Goal: Transaction & Acquisition: Subscribe to service/newsletter

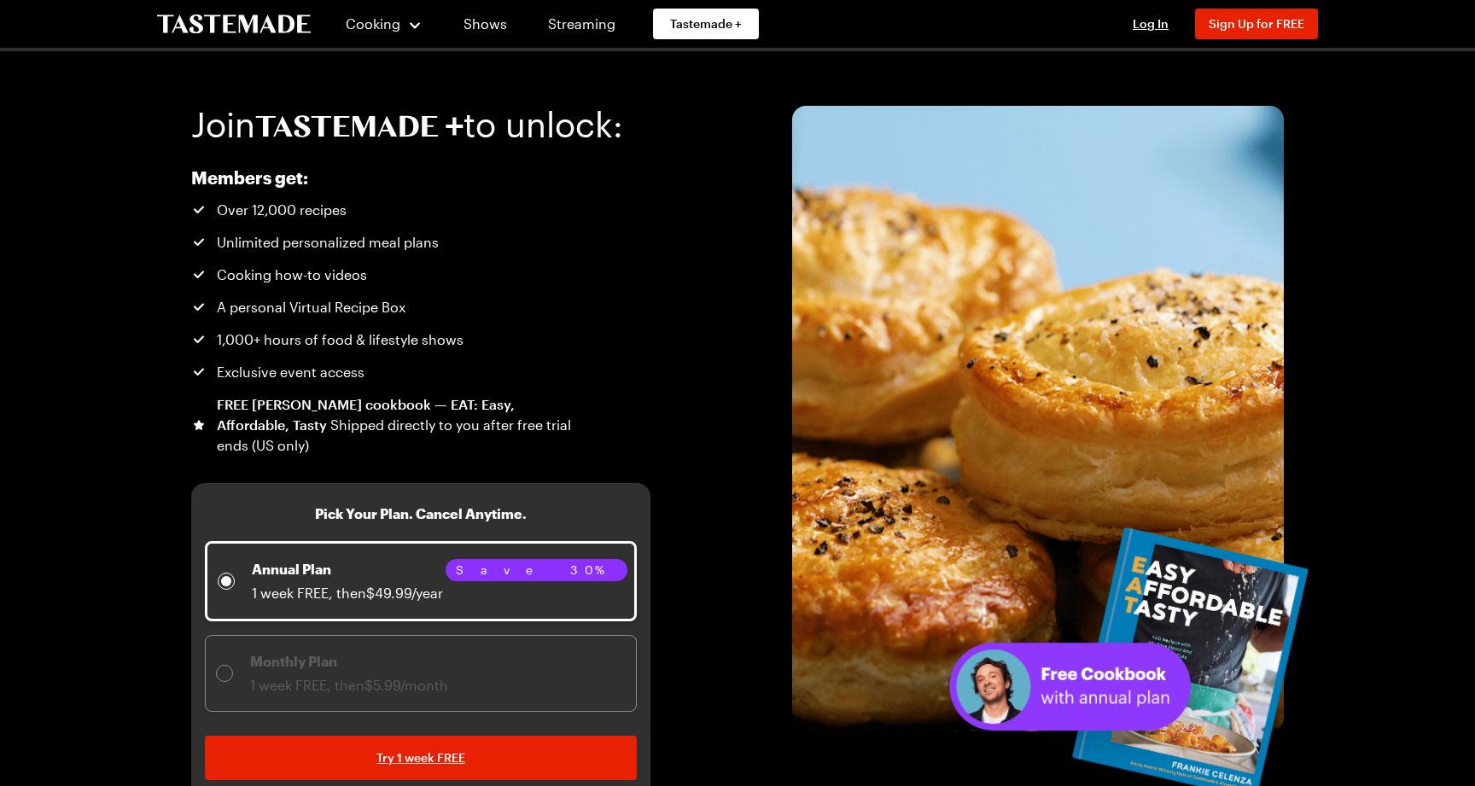
click at [669, 263] on div "Join to unlock: Members get: Over 12,000 recipes Unlimited personalized meal pl…" at bounding box center [737, 425] width 1229 height 749
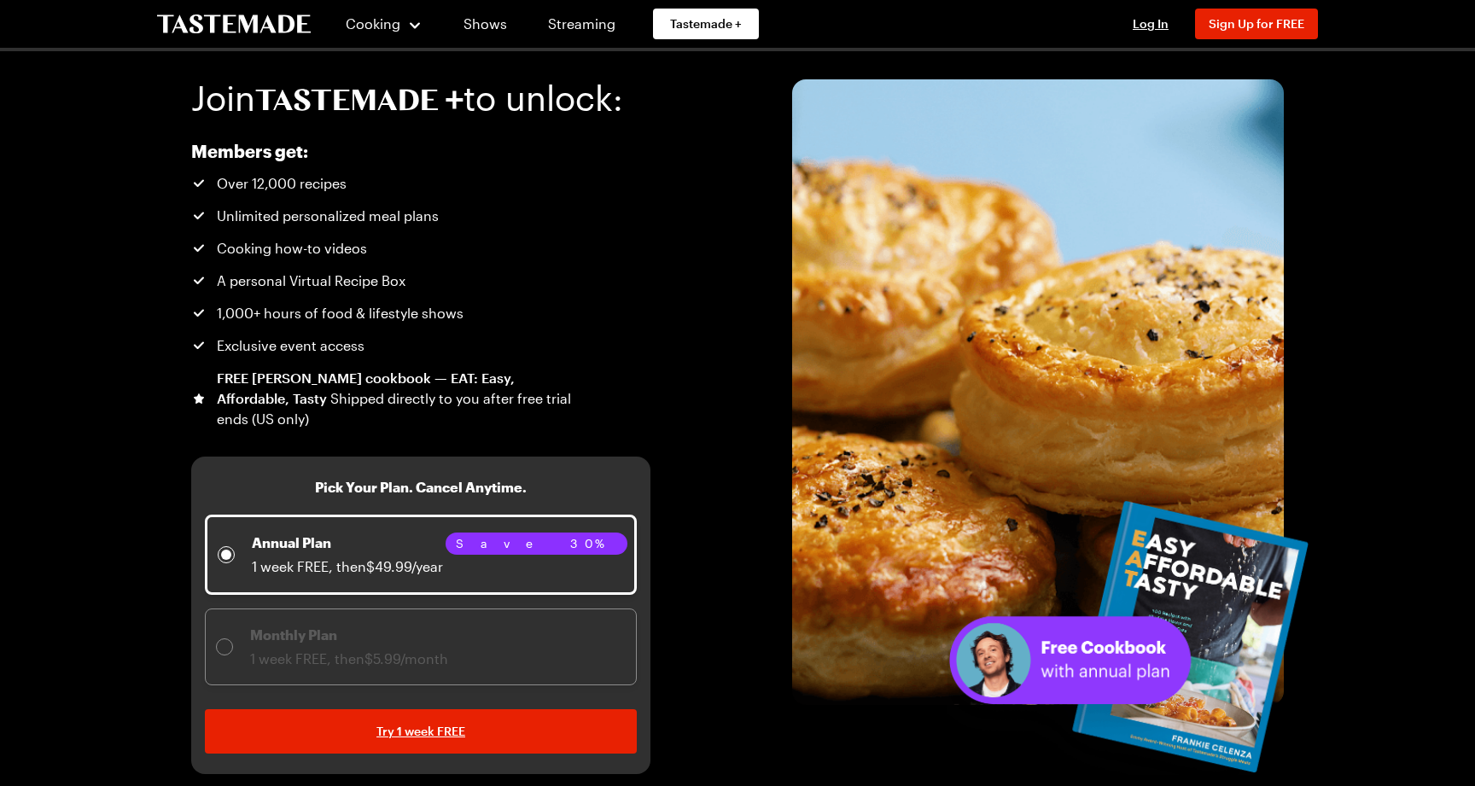
scroll to position [36, 0]
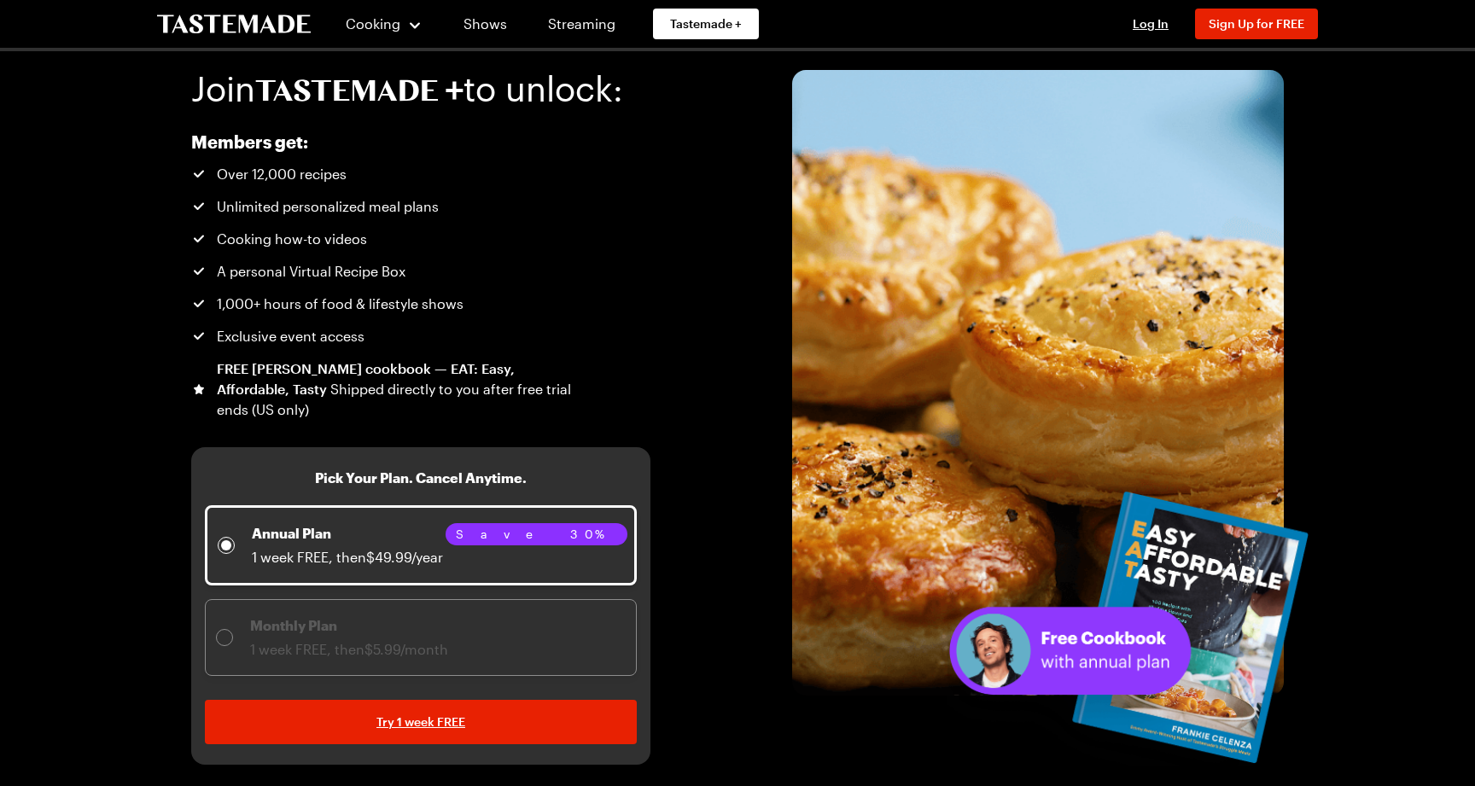
click at [507, 643] on div "Monthly Plan 1 week FREE, then $5.99/month" at bounding box center [421, 637] width 410 height 44
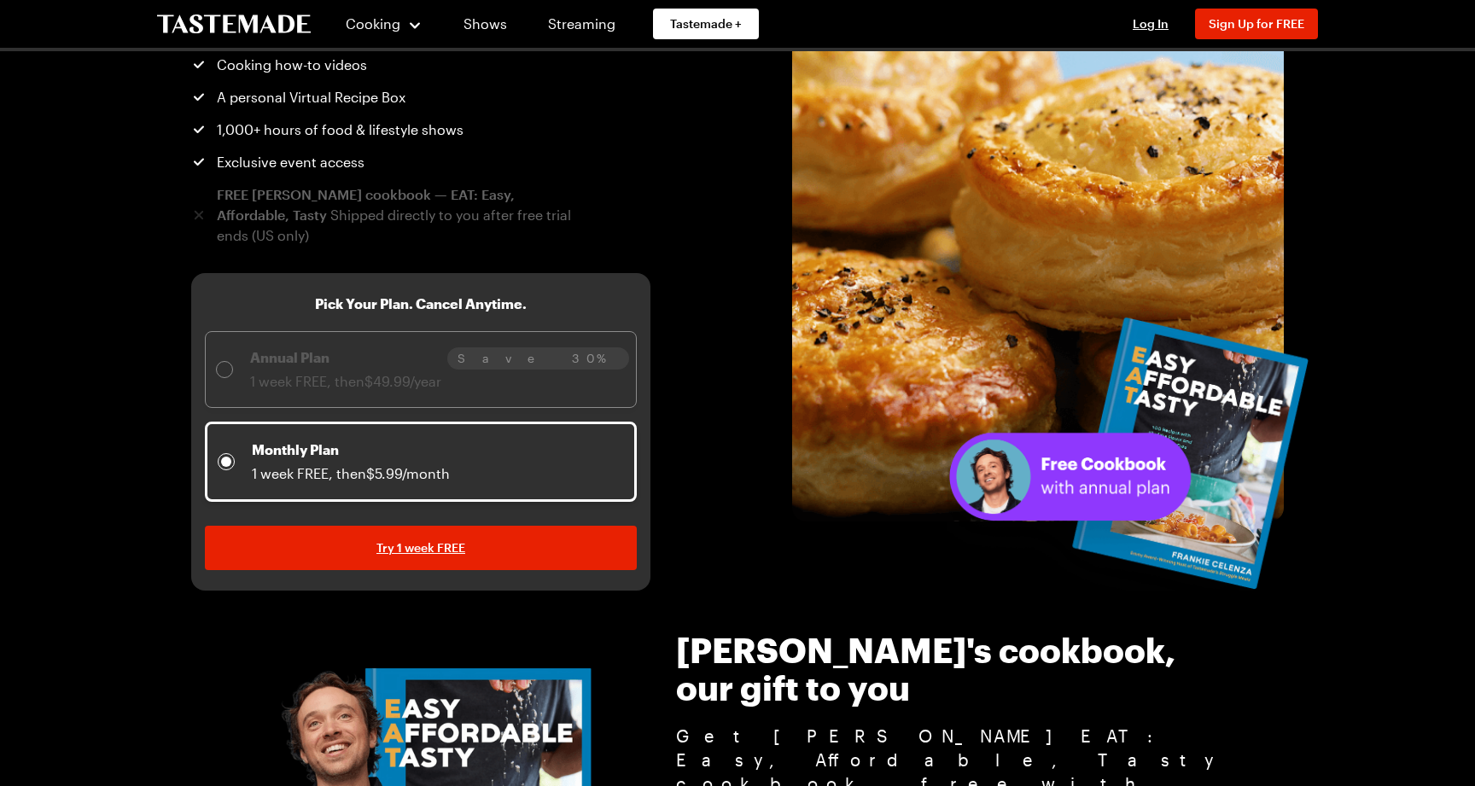
scroll to position [212, 0]
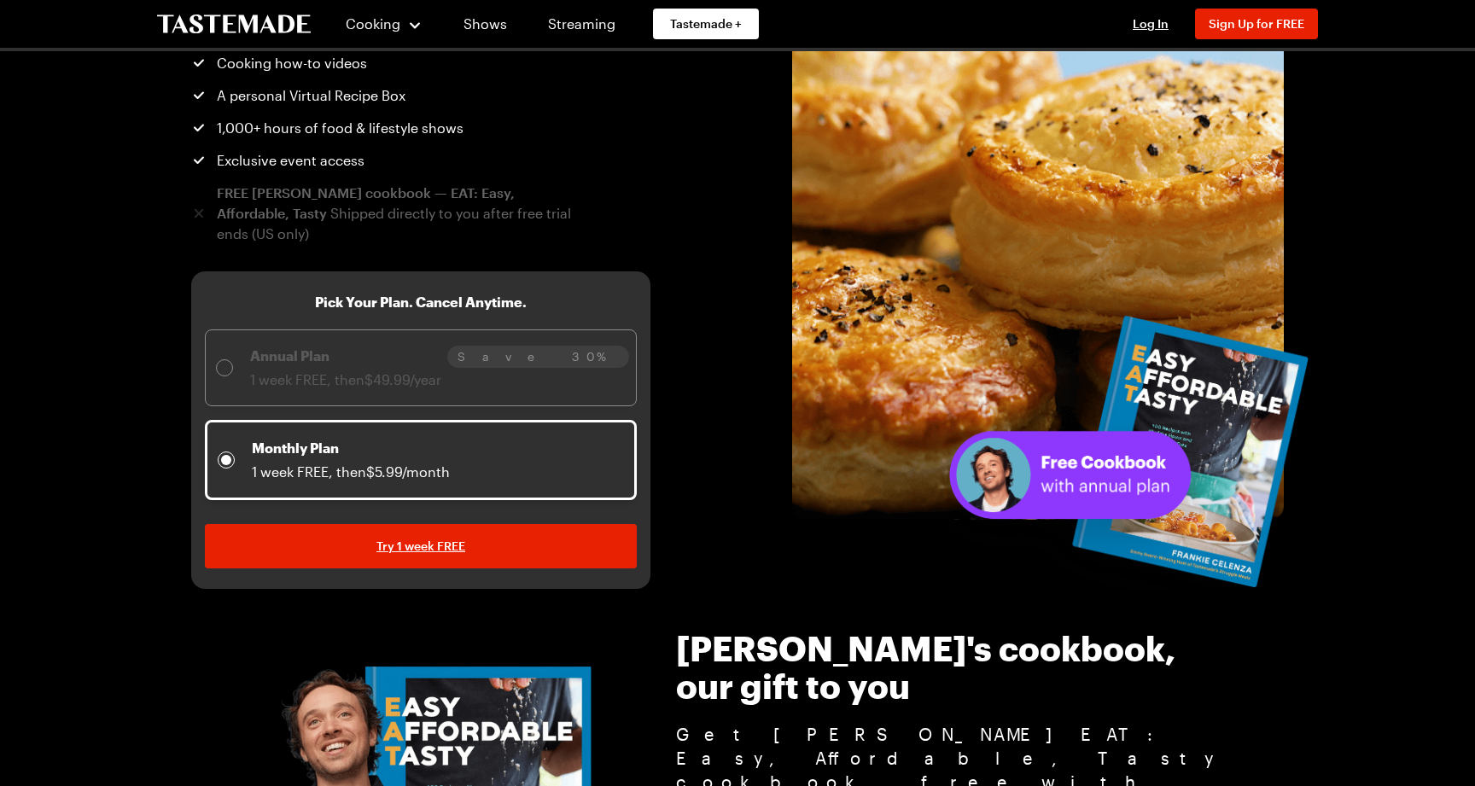
click at [476, 385] on div "Annual Plan 1 week FREE, then $49.99/year" at bounding box center [421, 368] width 410 height 44
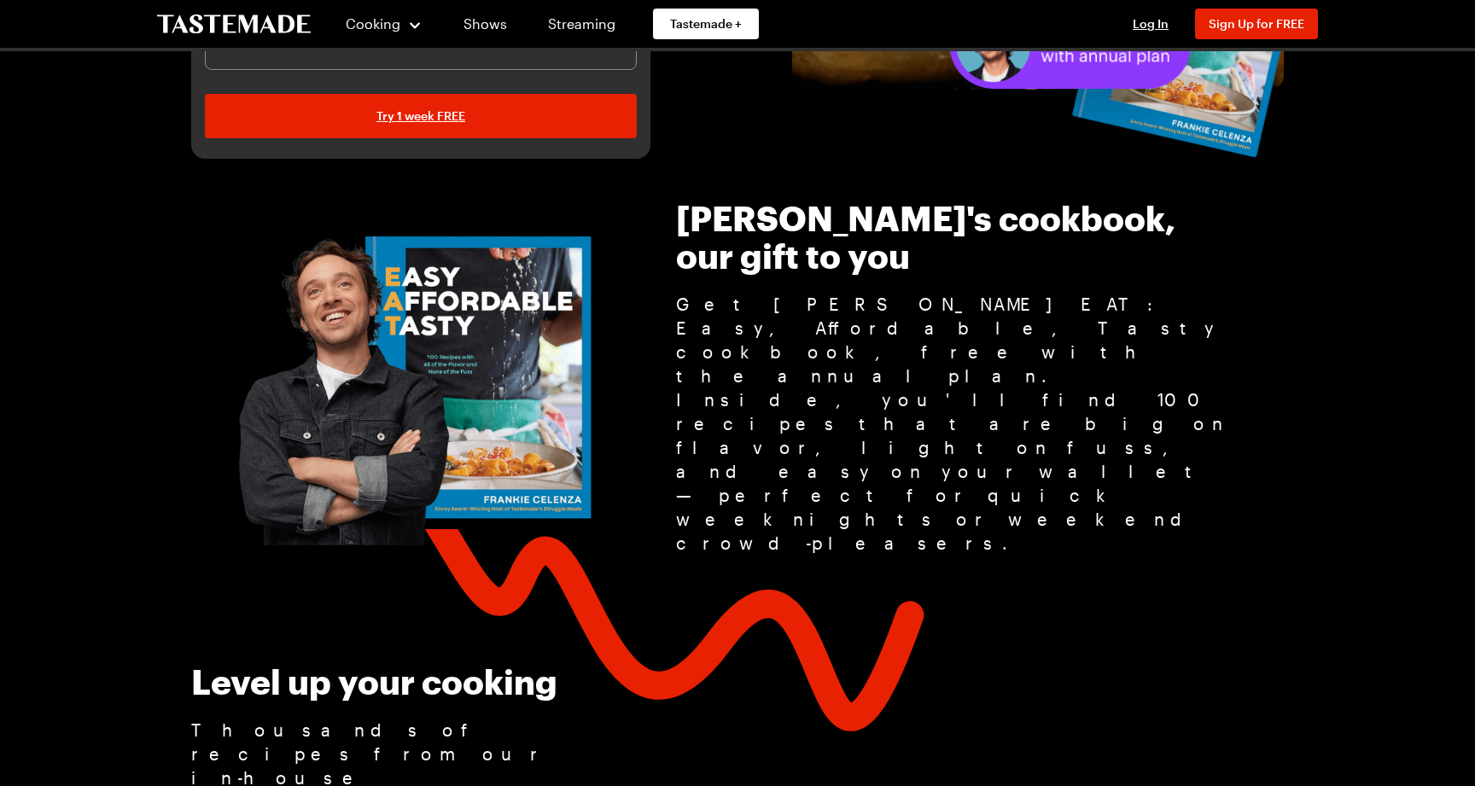
scroll to position [0, 0]
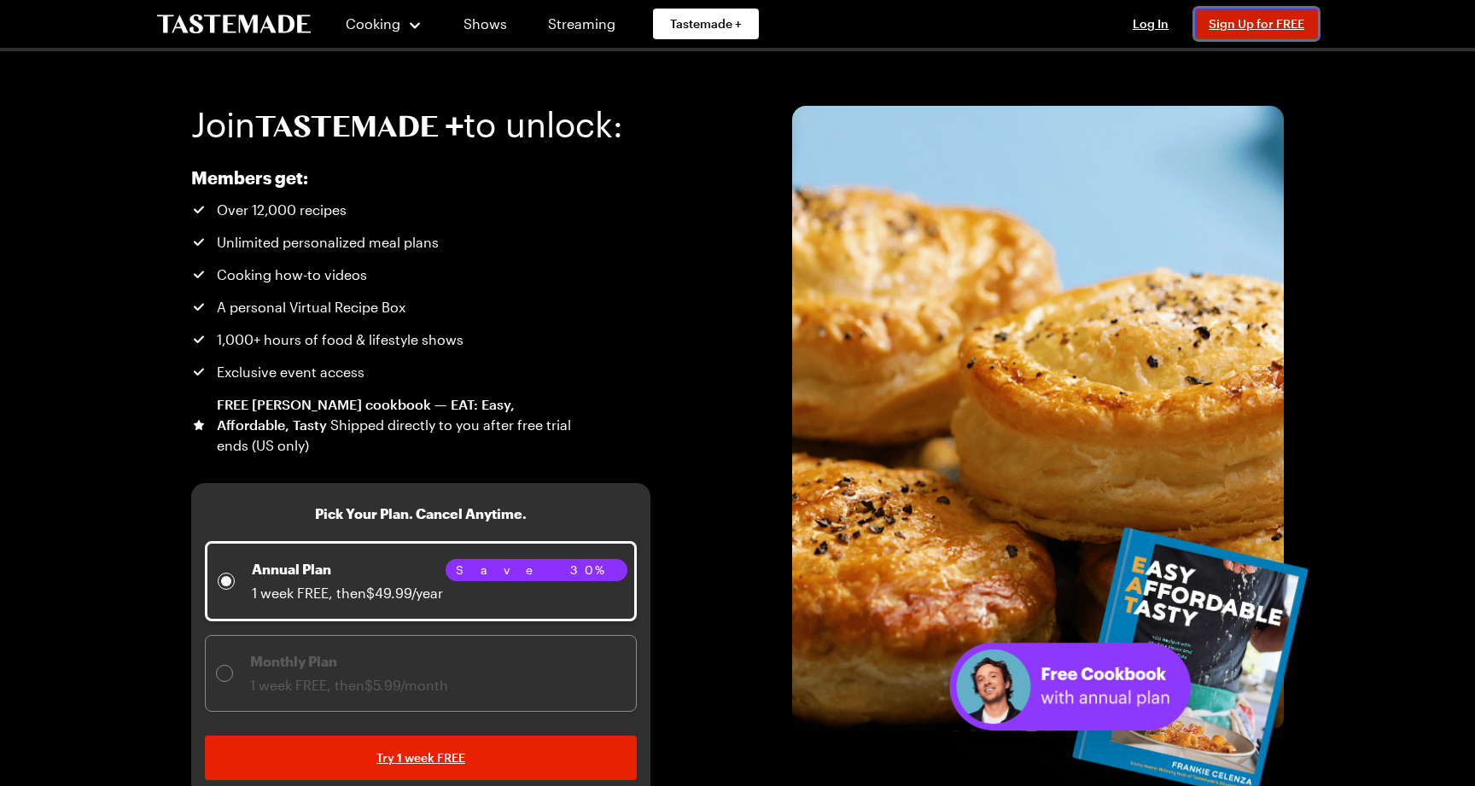
click at [1238, 23] on span "Sign Up for FREE" at bounding box center [1256, 23] width 96 height 15
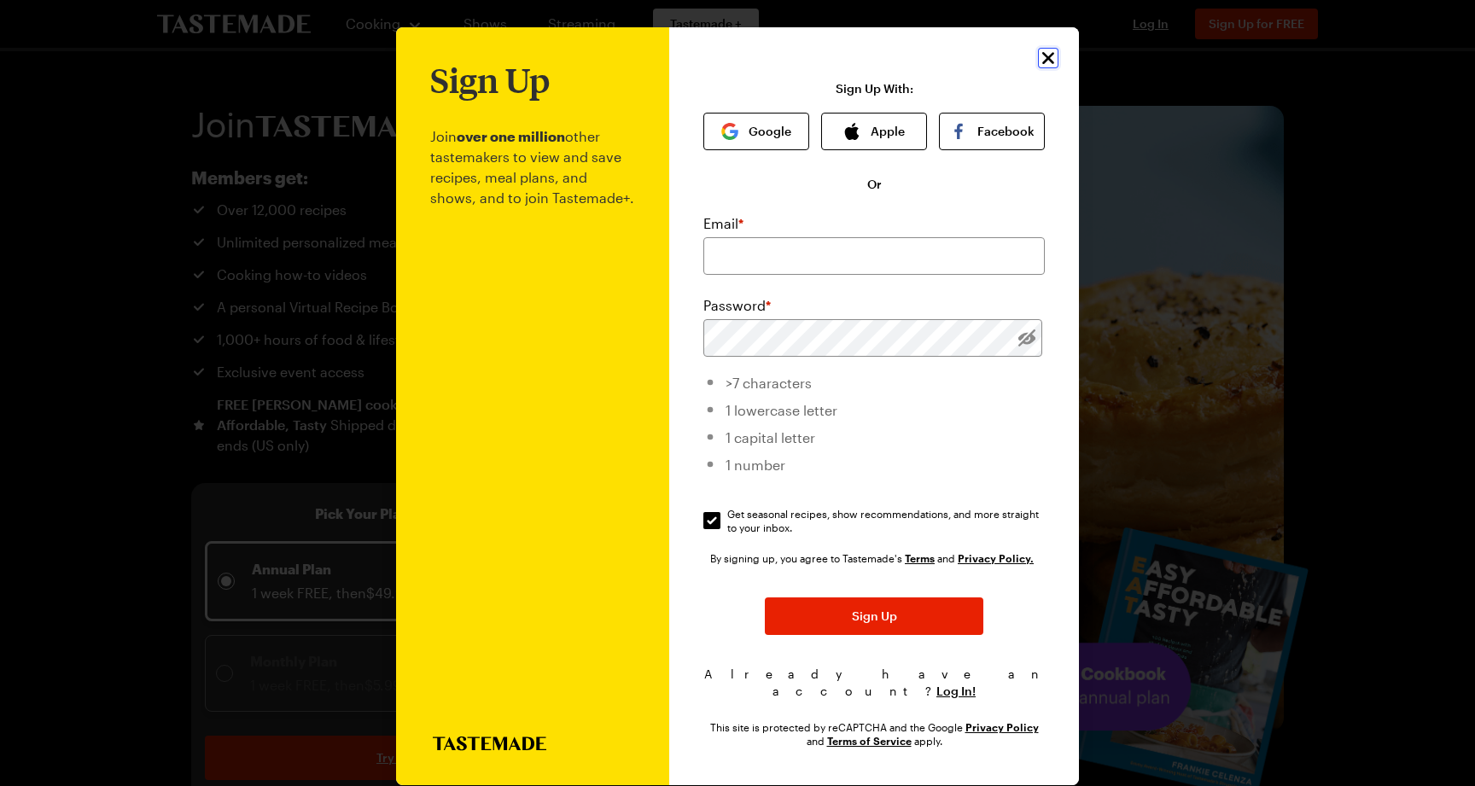
click at [1050, 58] on icon "Close" at bounding box center [1048, 58] width 20 height 20
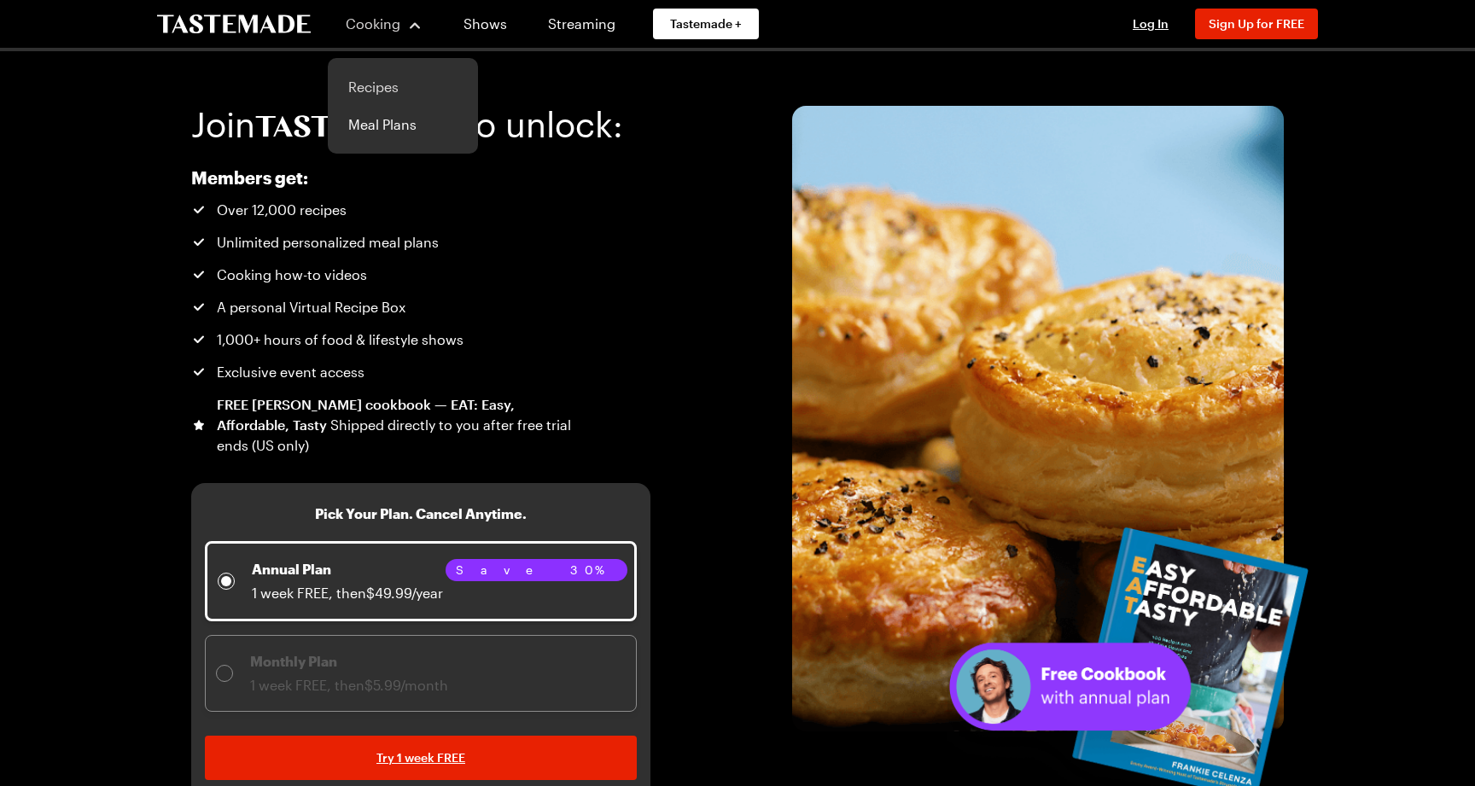
click at [385, 73] on link "Recipes" at bounding box center [403, 87] width 130 height 38
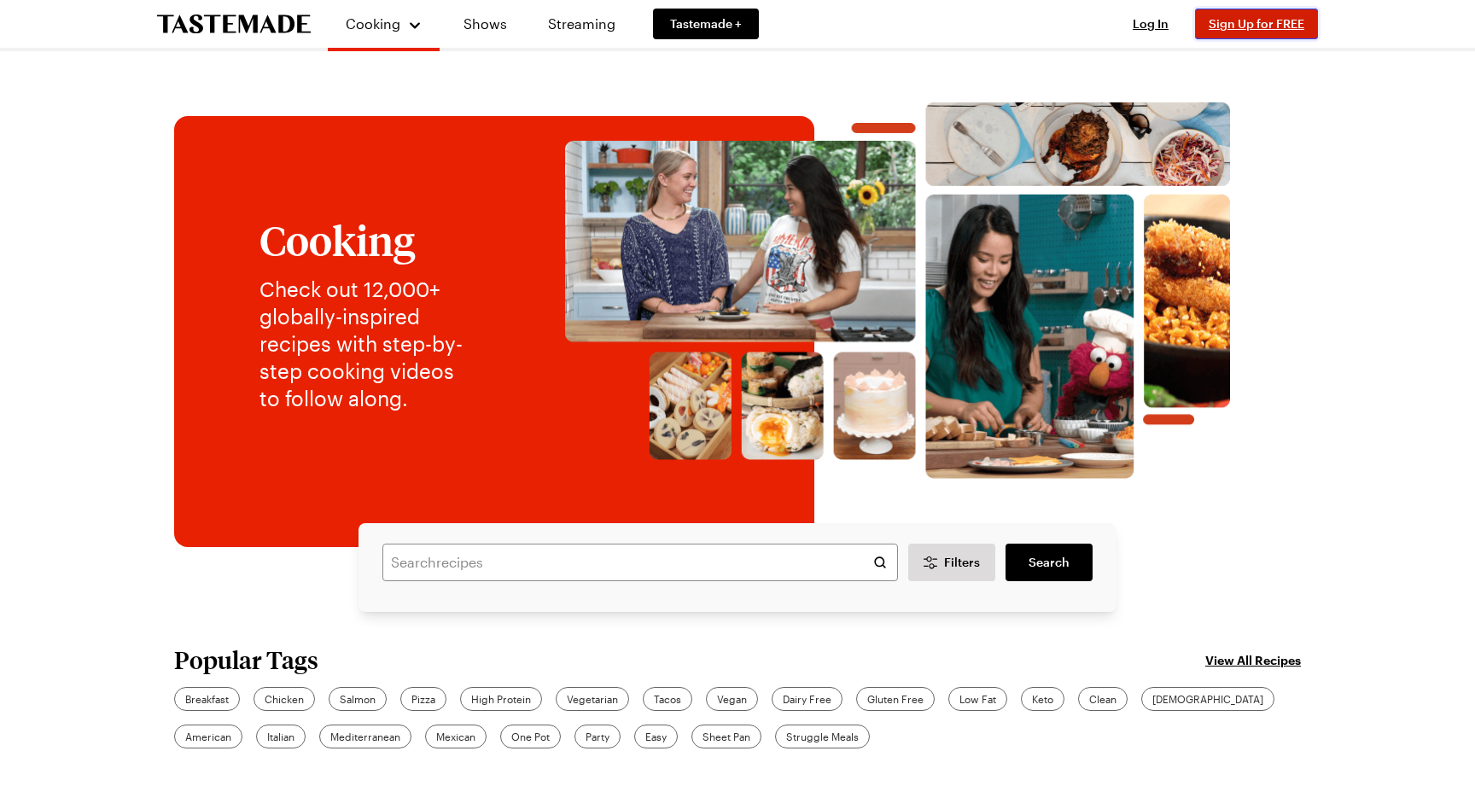
click at [1228, 20] on span "Sign Up for FREE" at bounding box center [1256, 23] width 96 height 15
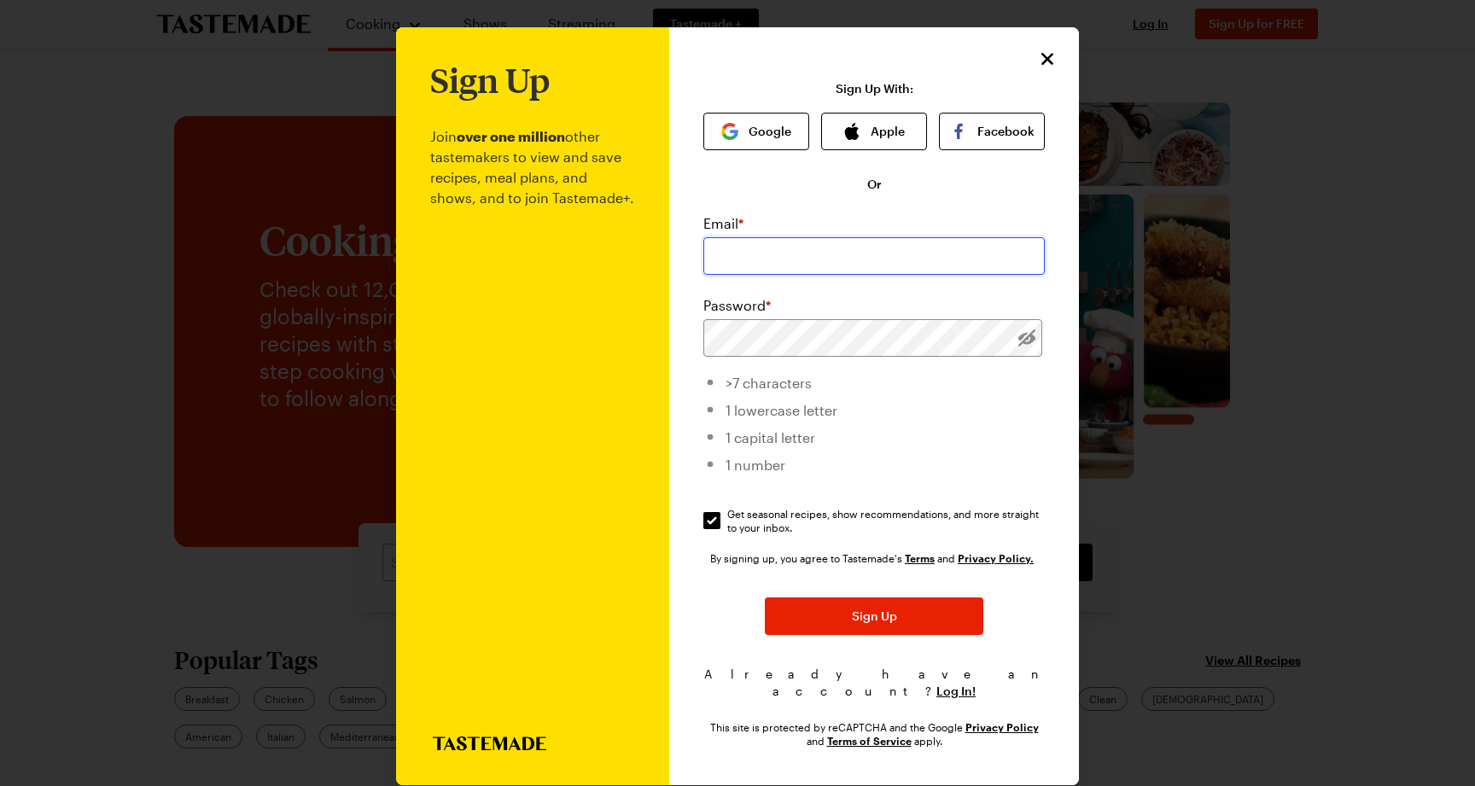
click at [879, 258] on input "email" at bounding box center [873, 256] width 341 height 38
click at [891, 253] on input "aljasnfjkasfasd" at bounding box center [873, 256] width 341 height 38
type input "[EMAIL_ADDRESS][DOMAIN_NAME]"
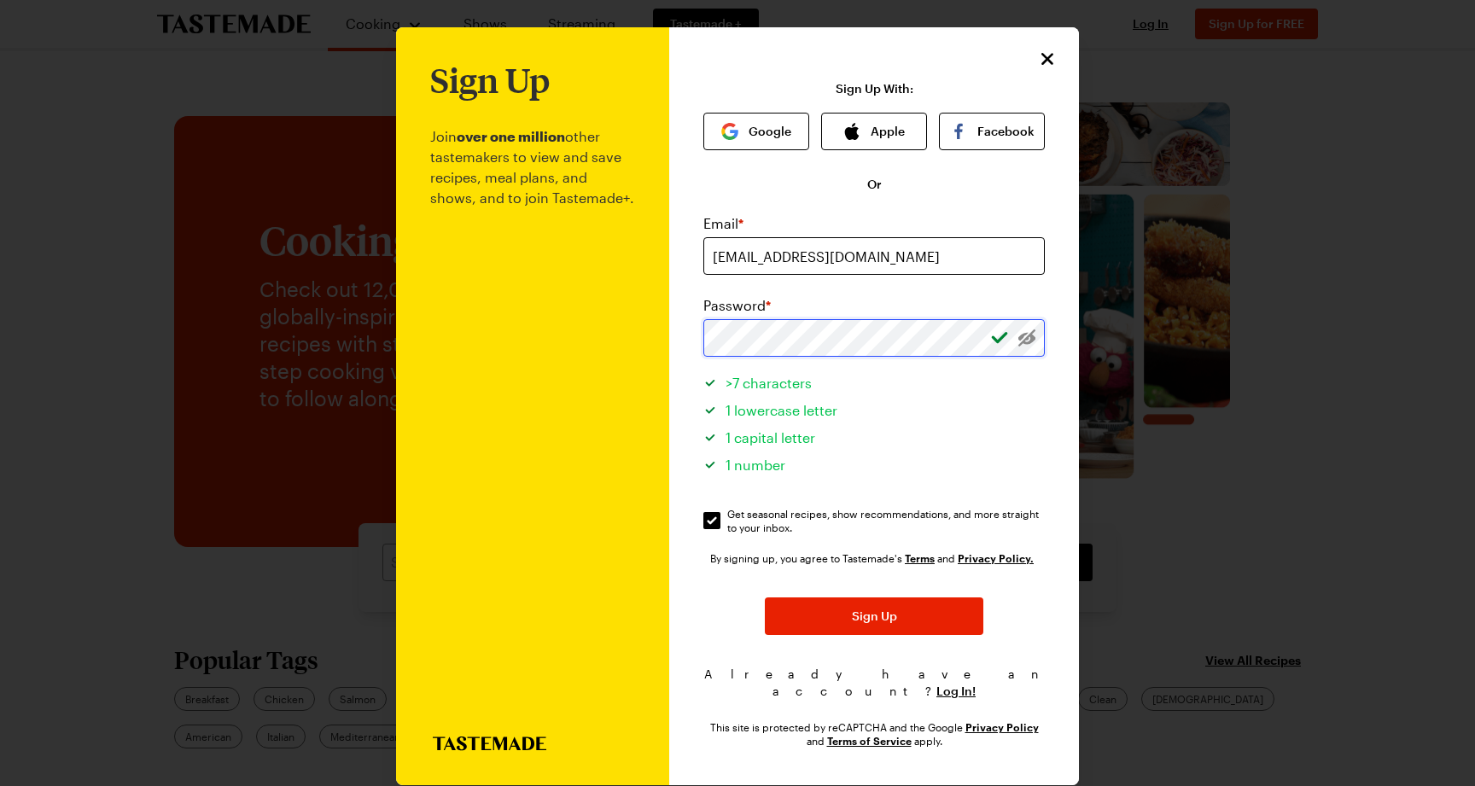
click at [765, 597] on button "Sign Up" at bounding box center [874, 616] width 218 height 38
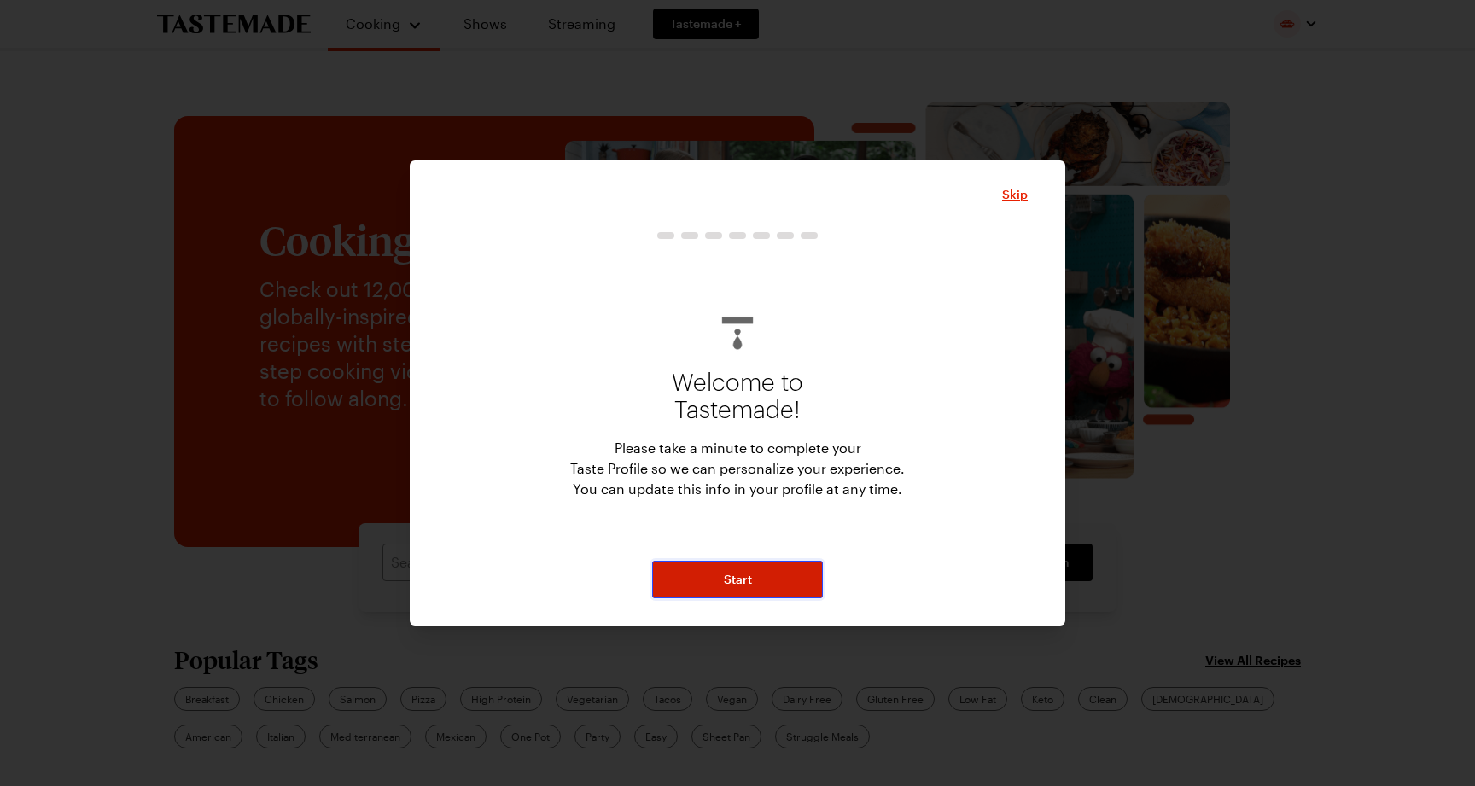
click at [730, 585] on span "Start" at bounding box center [738, 579] width 28 height 17
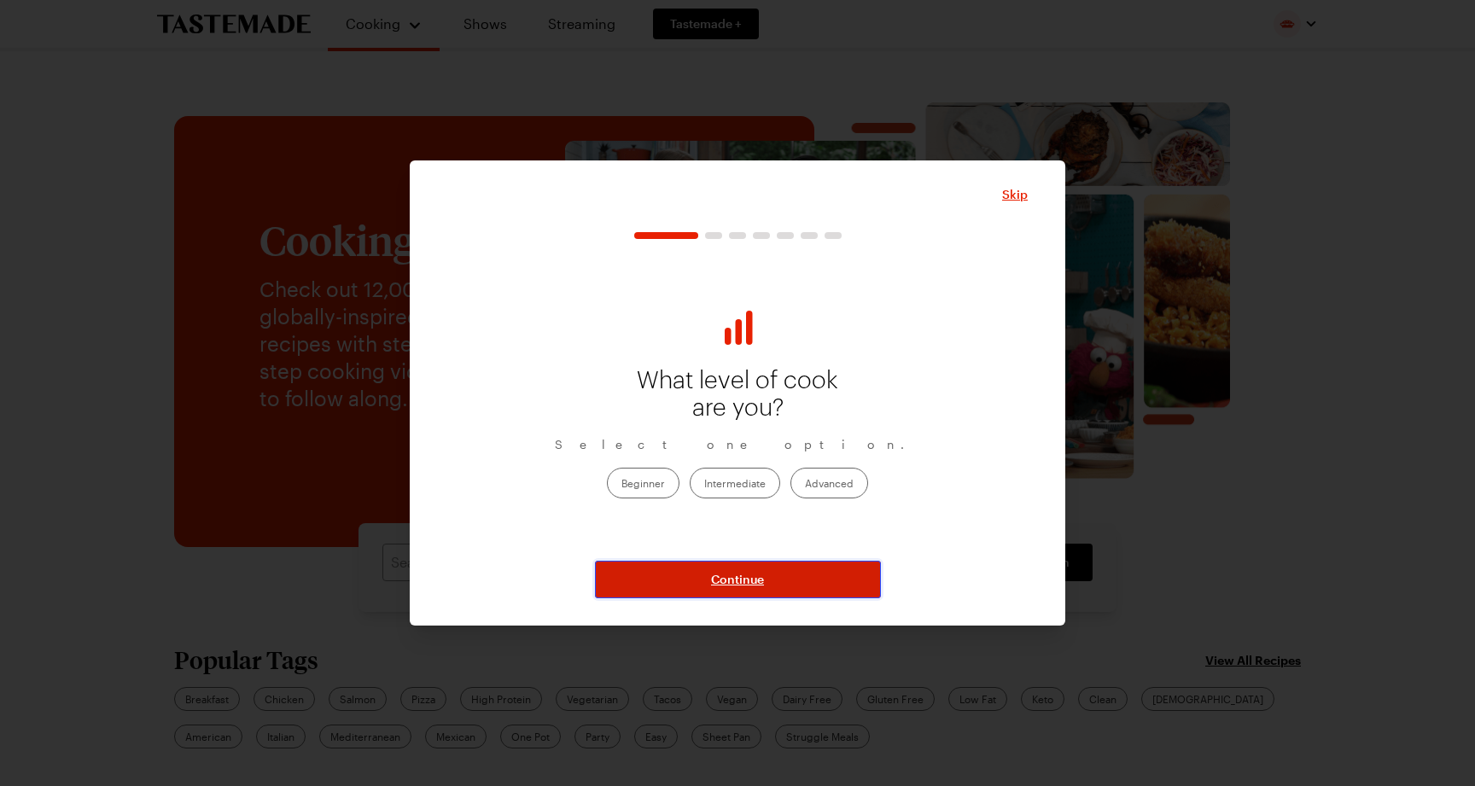
click at [721, 580] on span "Continue" at bounding box center [737, 579] width 53 height 17
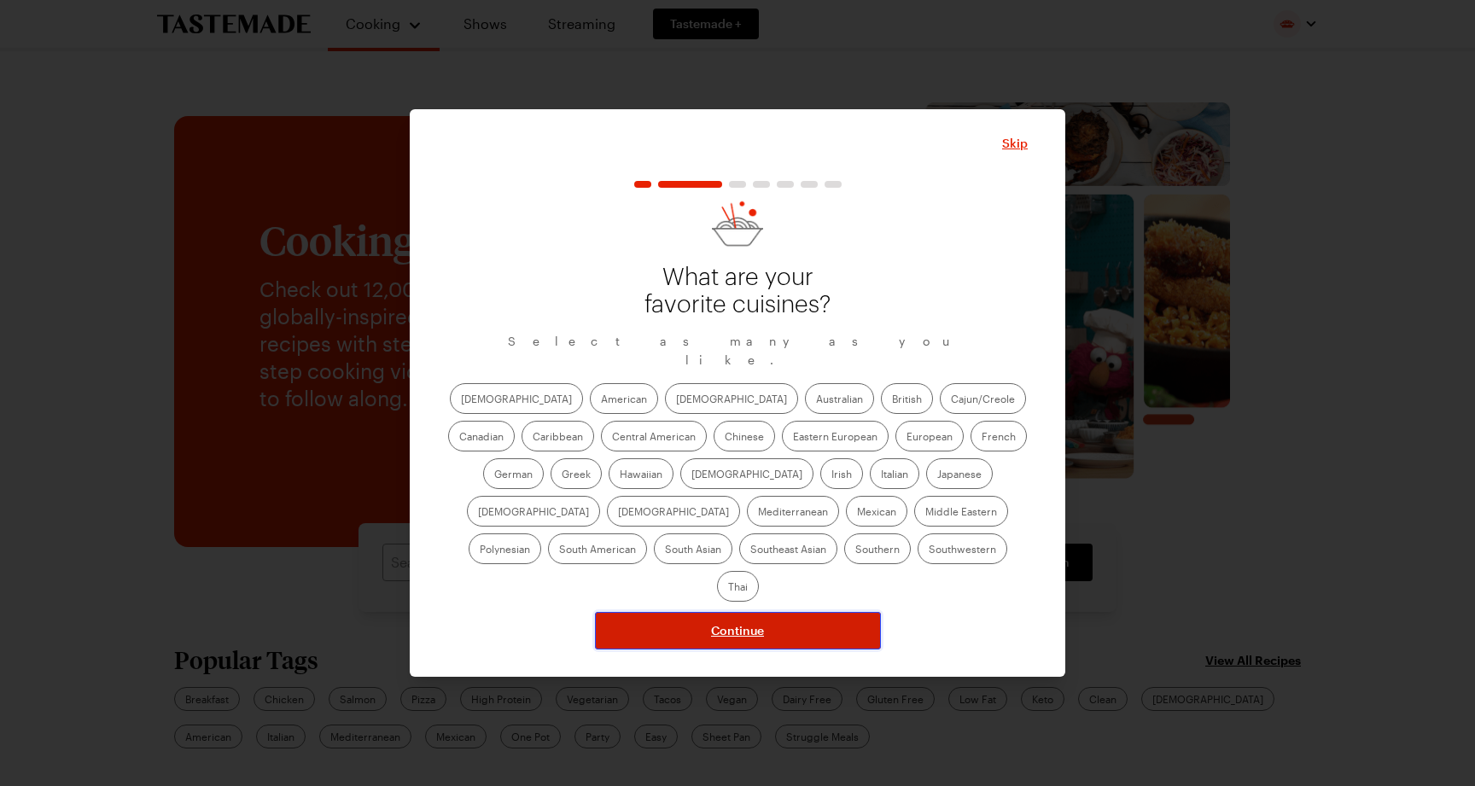
click at [753, 622] on span "Continue" at bounding box center [737, 630] width 53 height 17
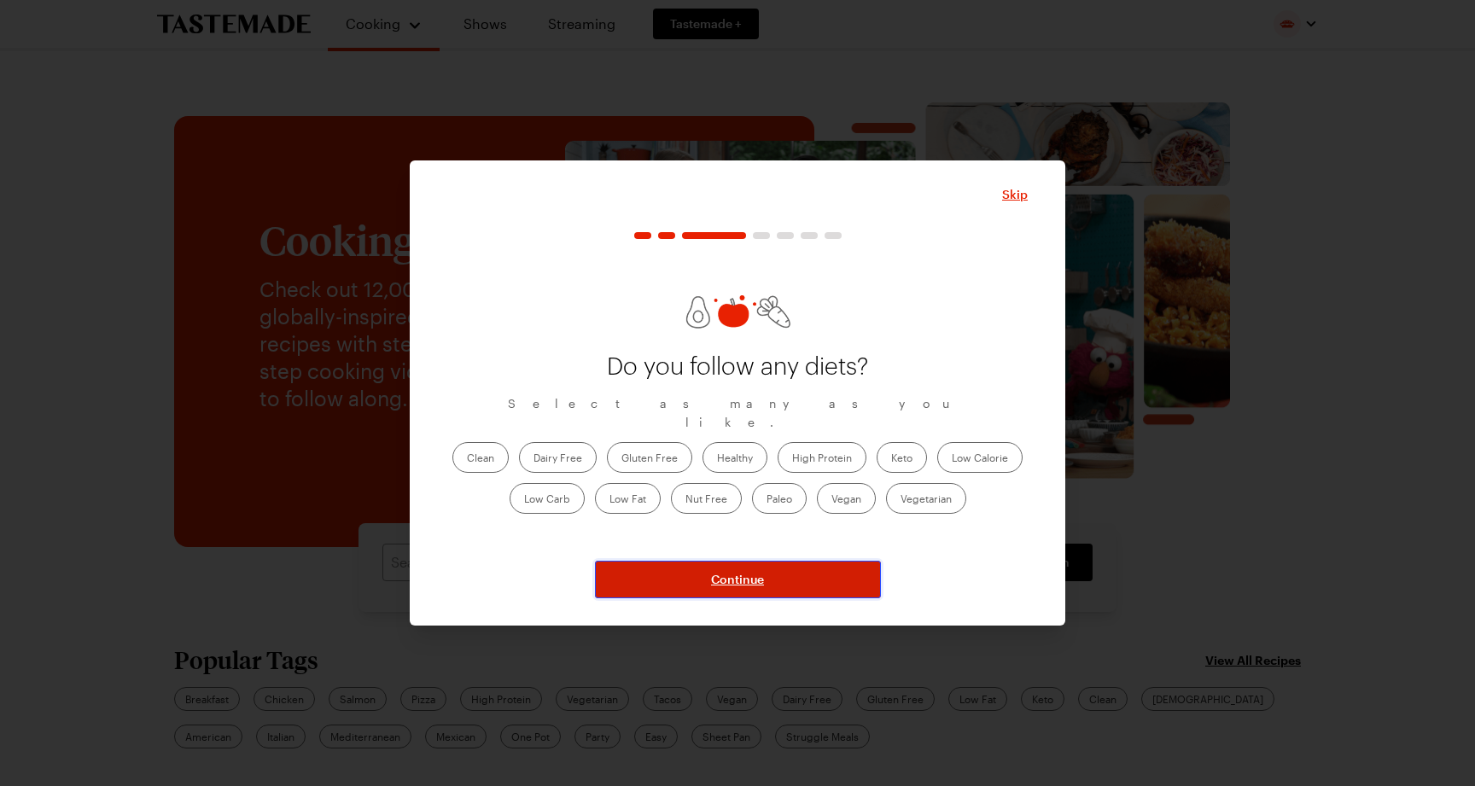
click at [834, 572] on button "Continue" at bounding box center [738, 580] width 286 height 38
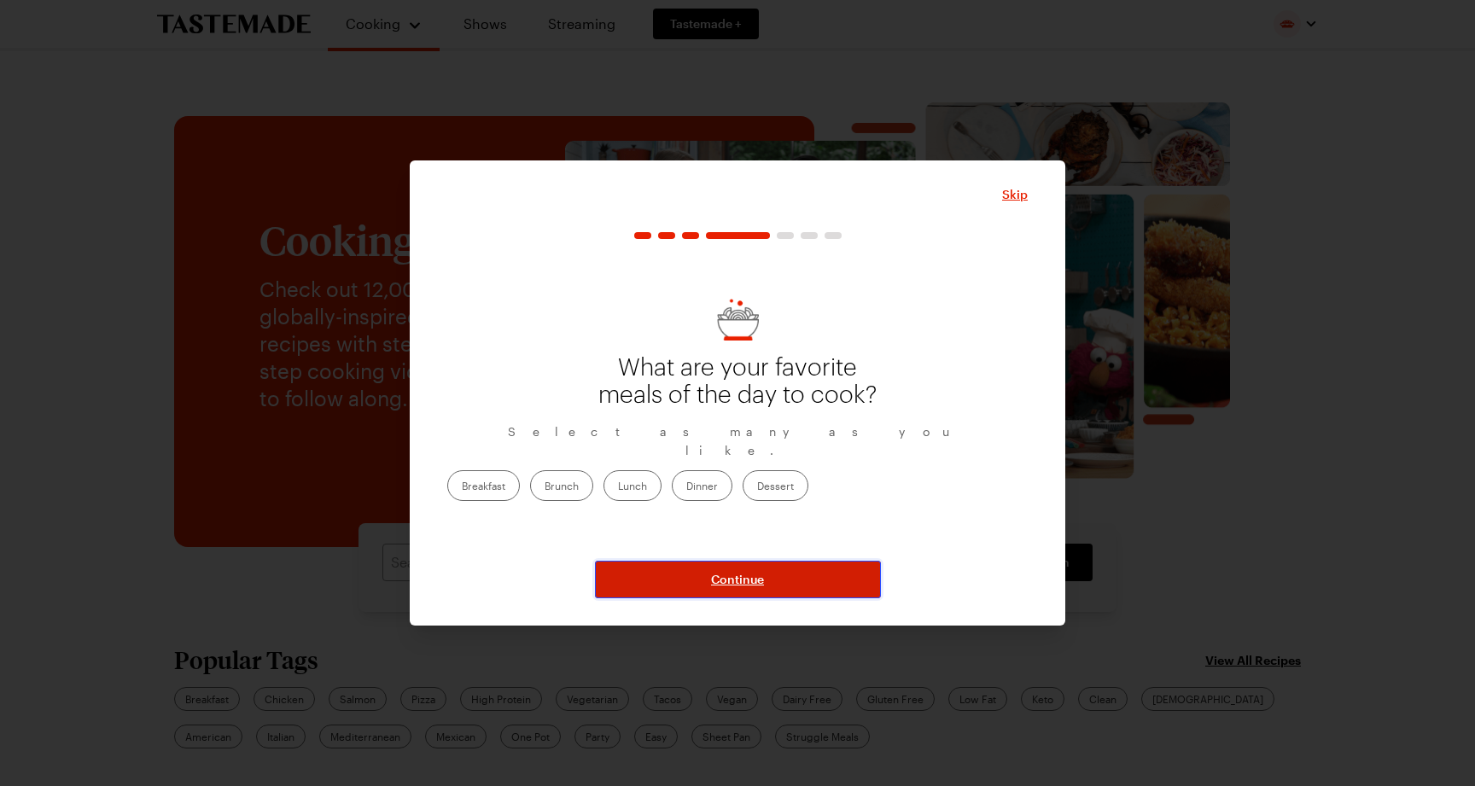
click at [823, 570] on button "Continue" at bounding box center [738, 580] width 286 height 38
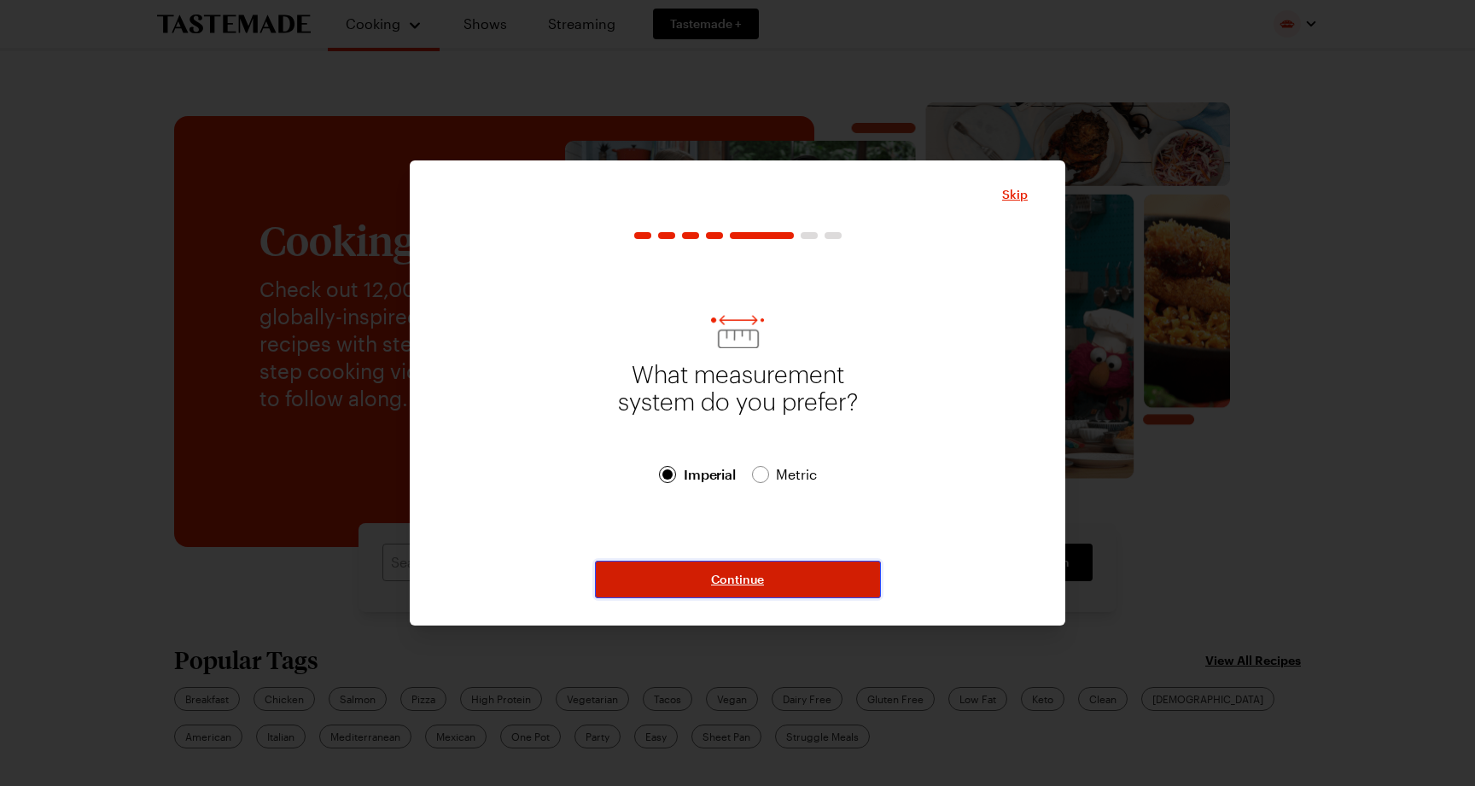
click at [805, 574] on button "Continue" at bounding box center [738, 580] width 286 height 38
click at [771, 573] on button "Continue" at bounding box center [738, 580] width 286 height 38
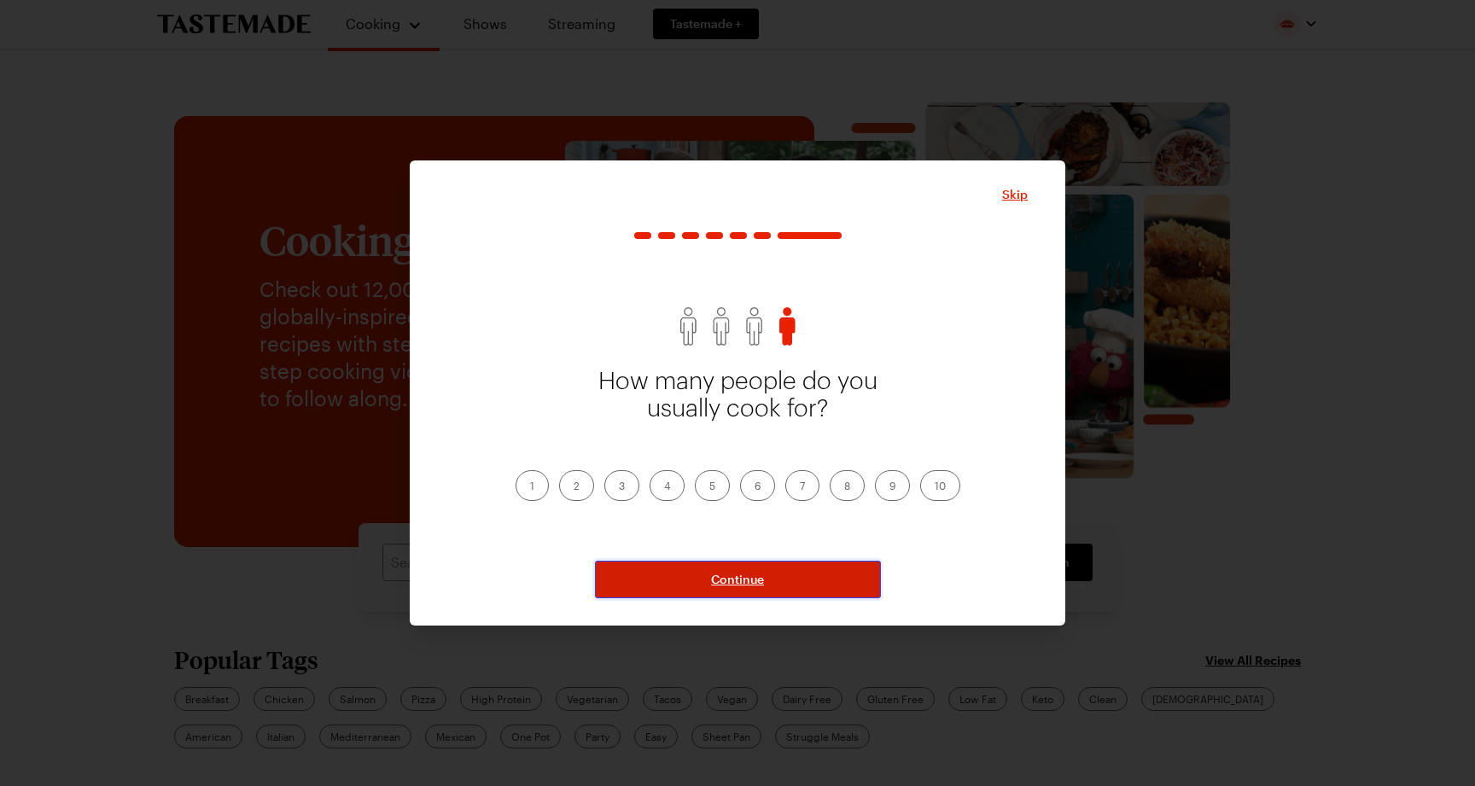
click at [772, 583] on button "Continue" at bounding box center [738, 580] width 286 height 38
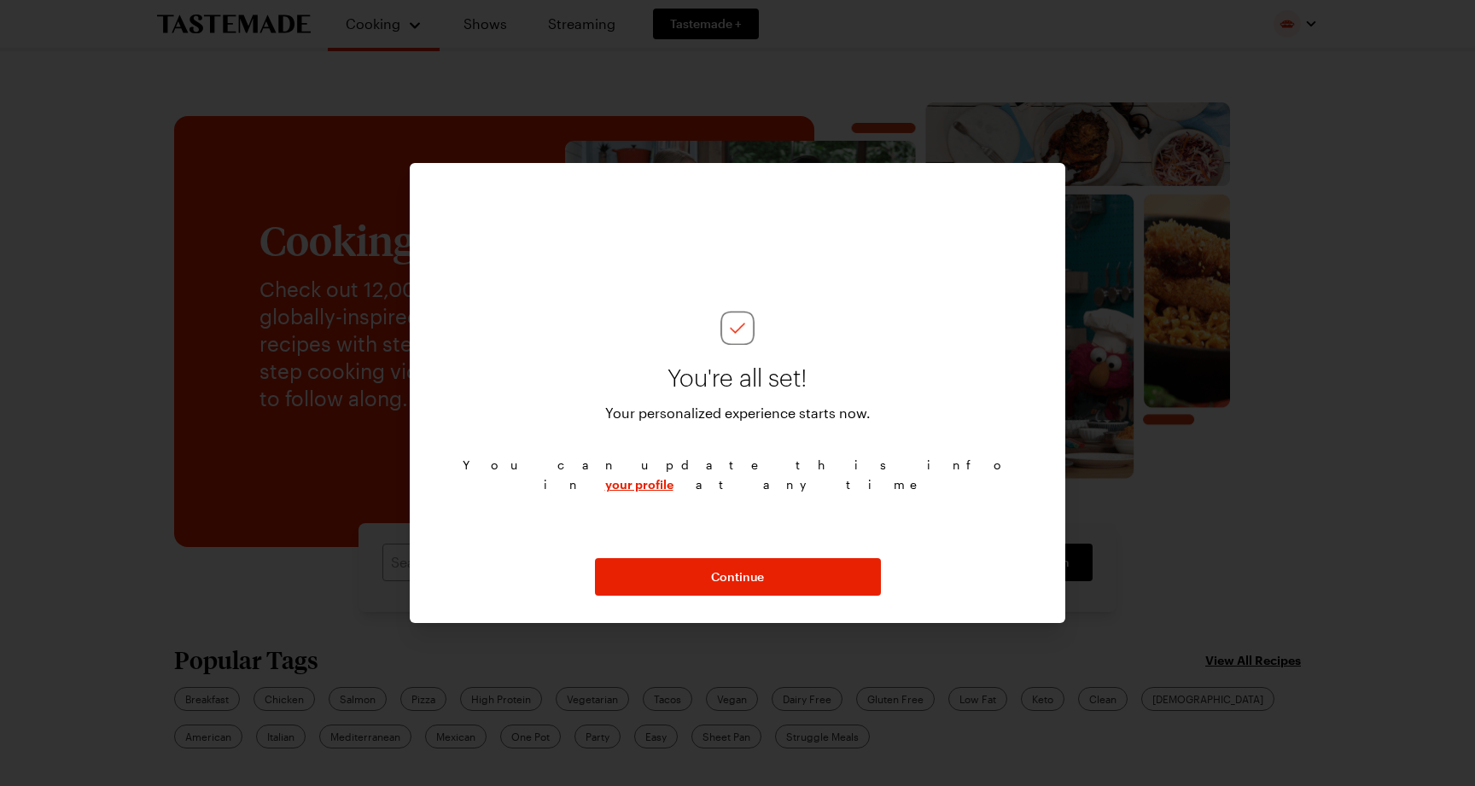
click at [1124, 468] on div at bounding box center [737, 393] width 1475 height 786
click at [1064, 90] on div at bounding box center [737, 393] width 1475 height 786
click at [795, 585] on button "Continue" at bounding box center [738, 577] width 286 height 38
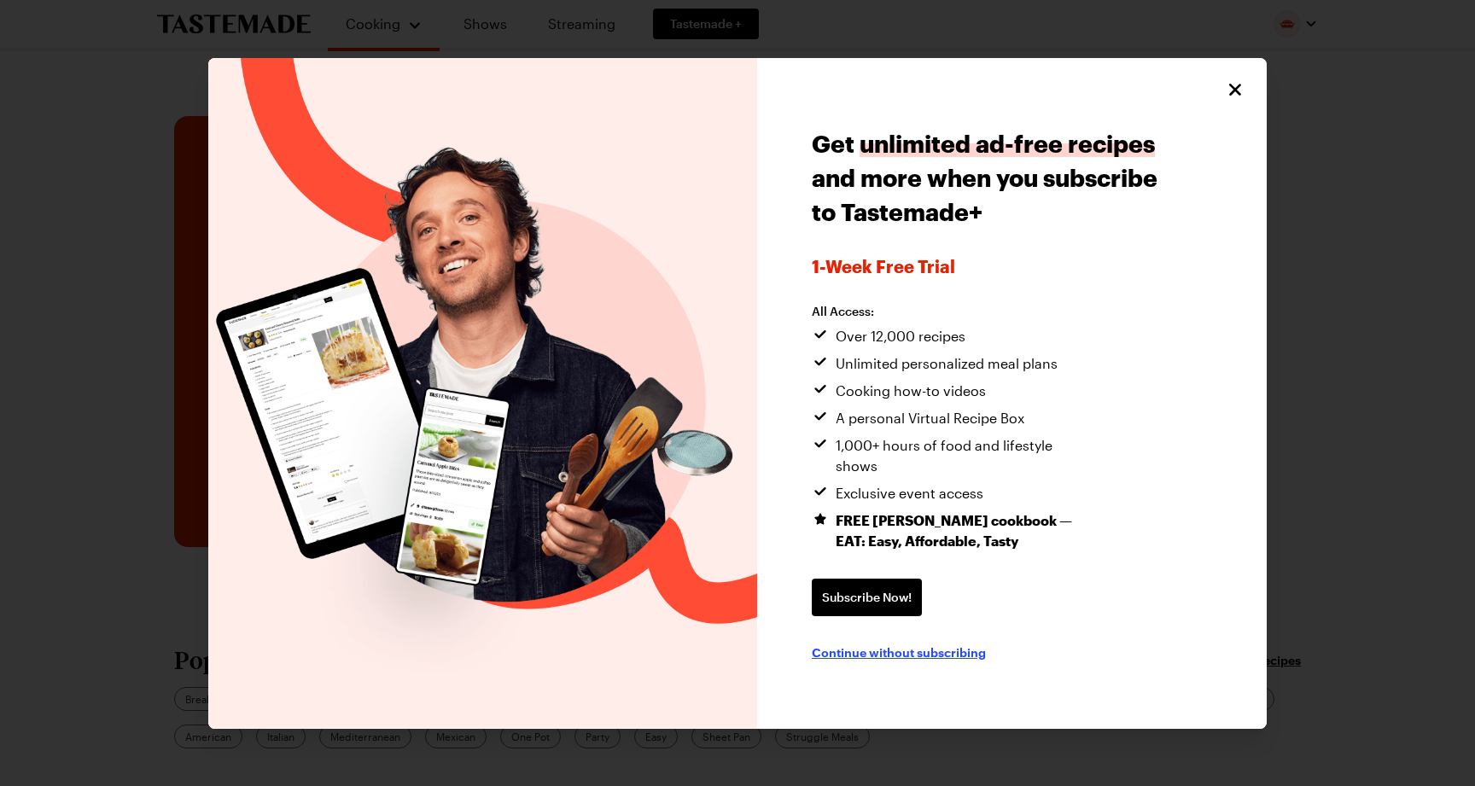
click at [853, 643] on span "Continue without subscribing" at bounding box center [899, 651] width 174 height 17
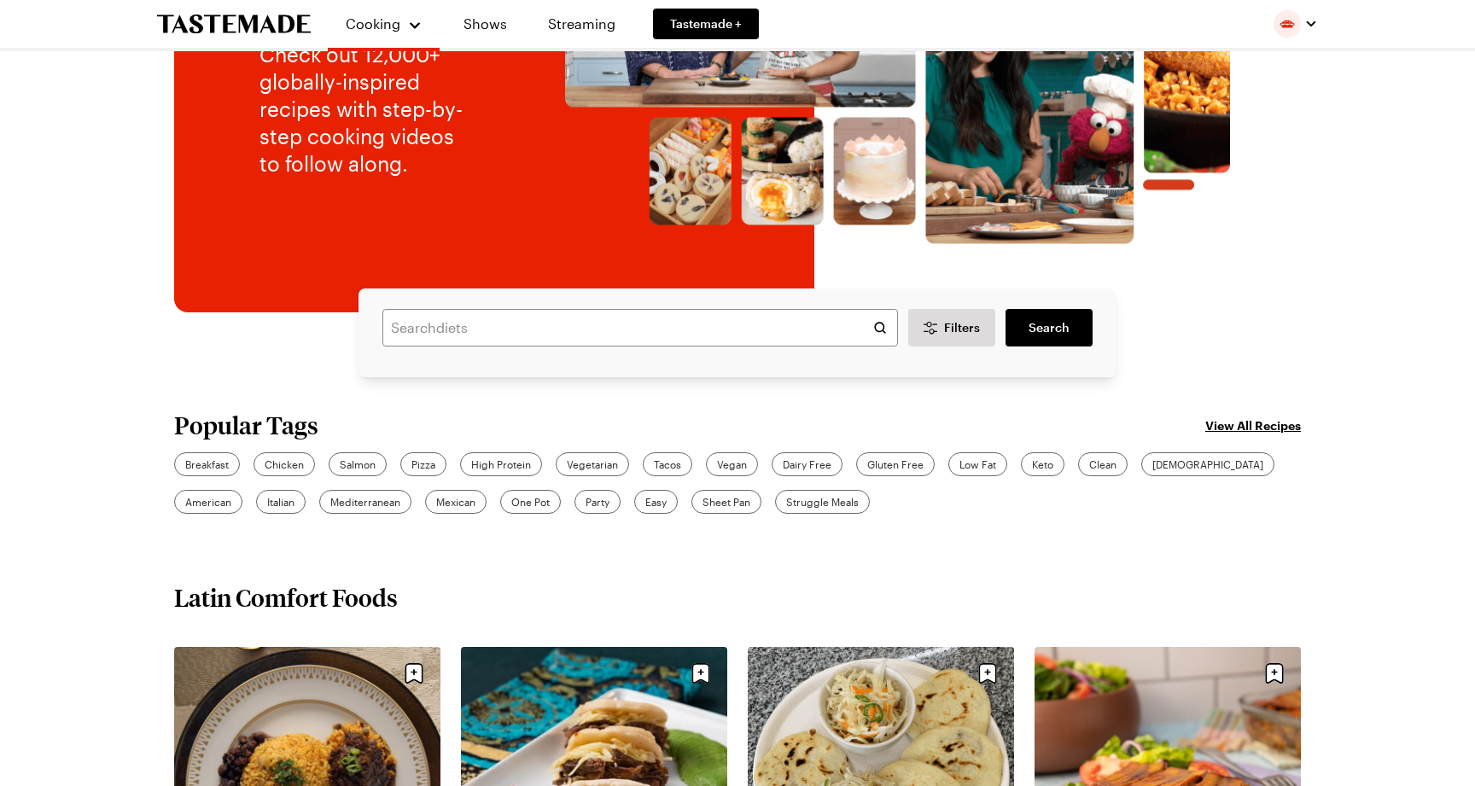
scroll to position [482, 0]
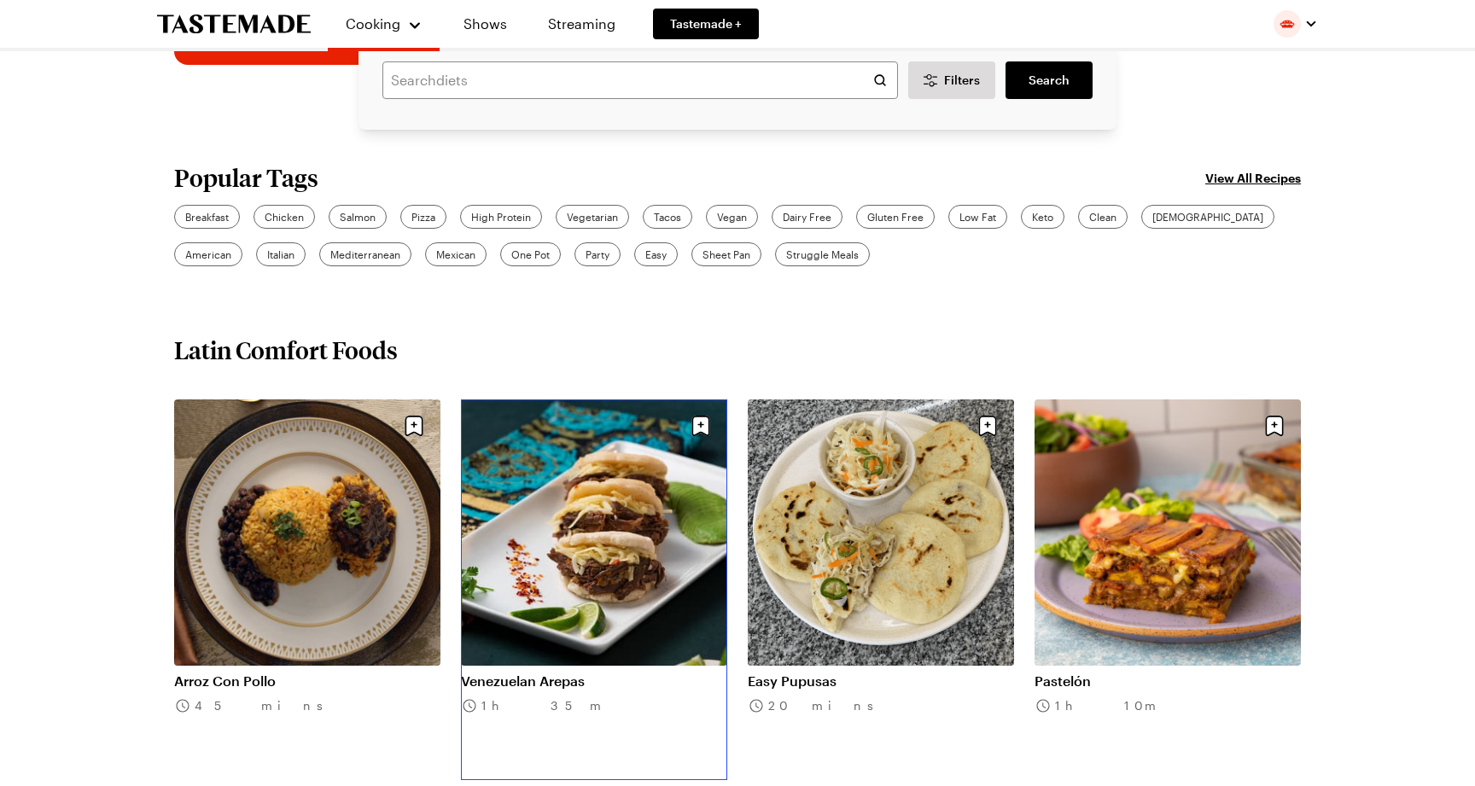
click at [636, 672] on link "Venezuelan Arepas" at bounding box center [594, 680] width 266 height 17
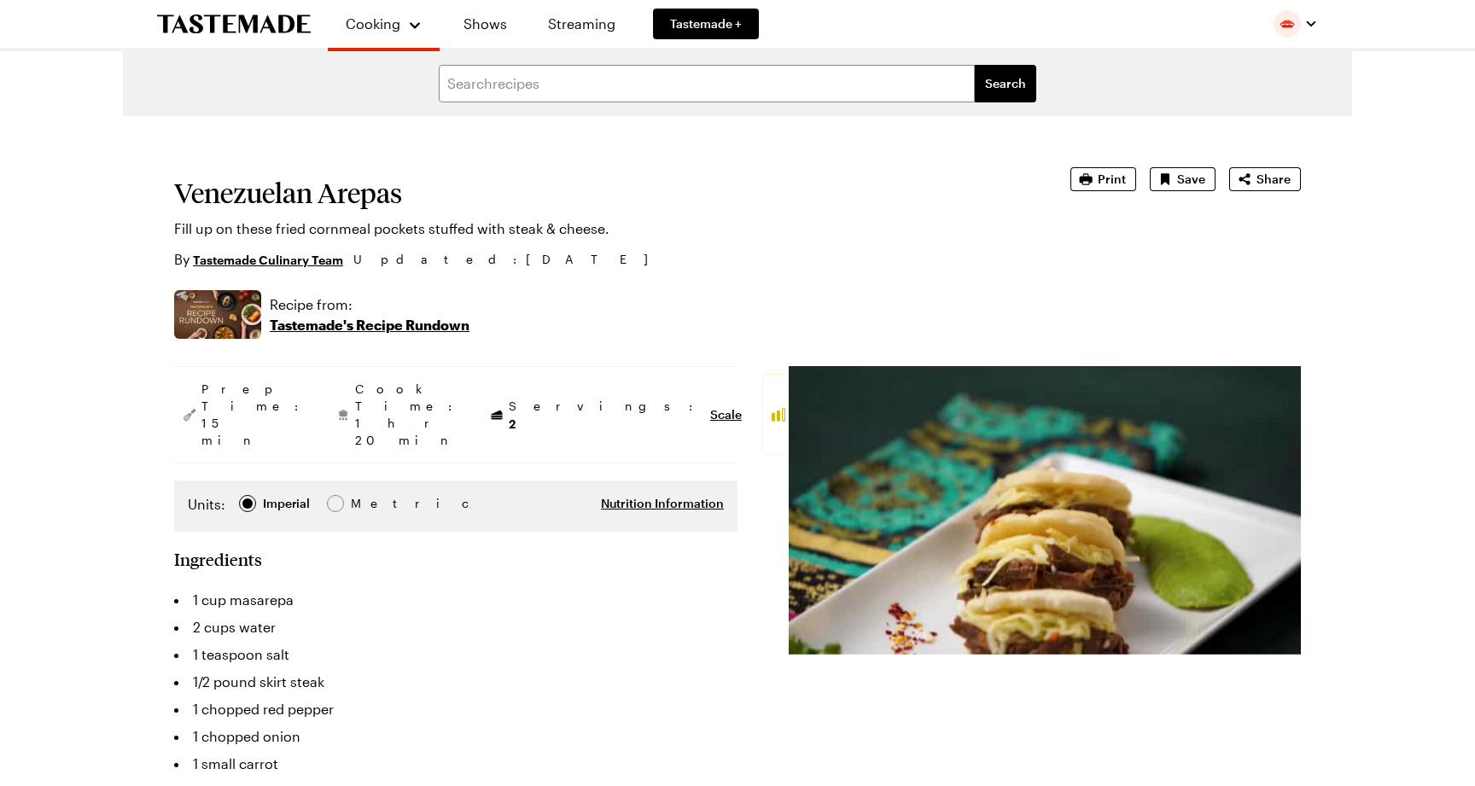
type textarea "x"
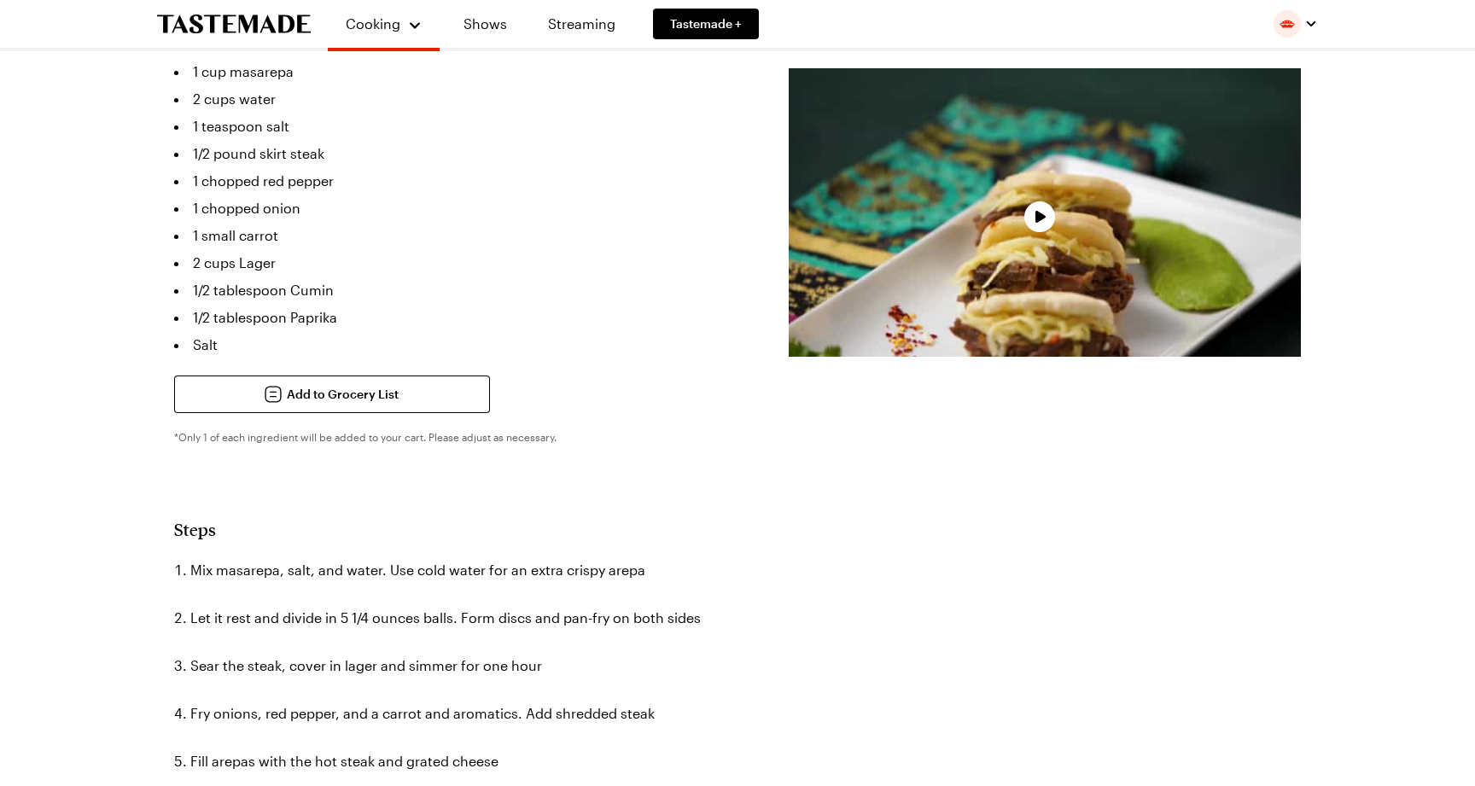
scroll to position [571, 0]
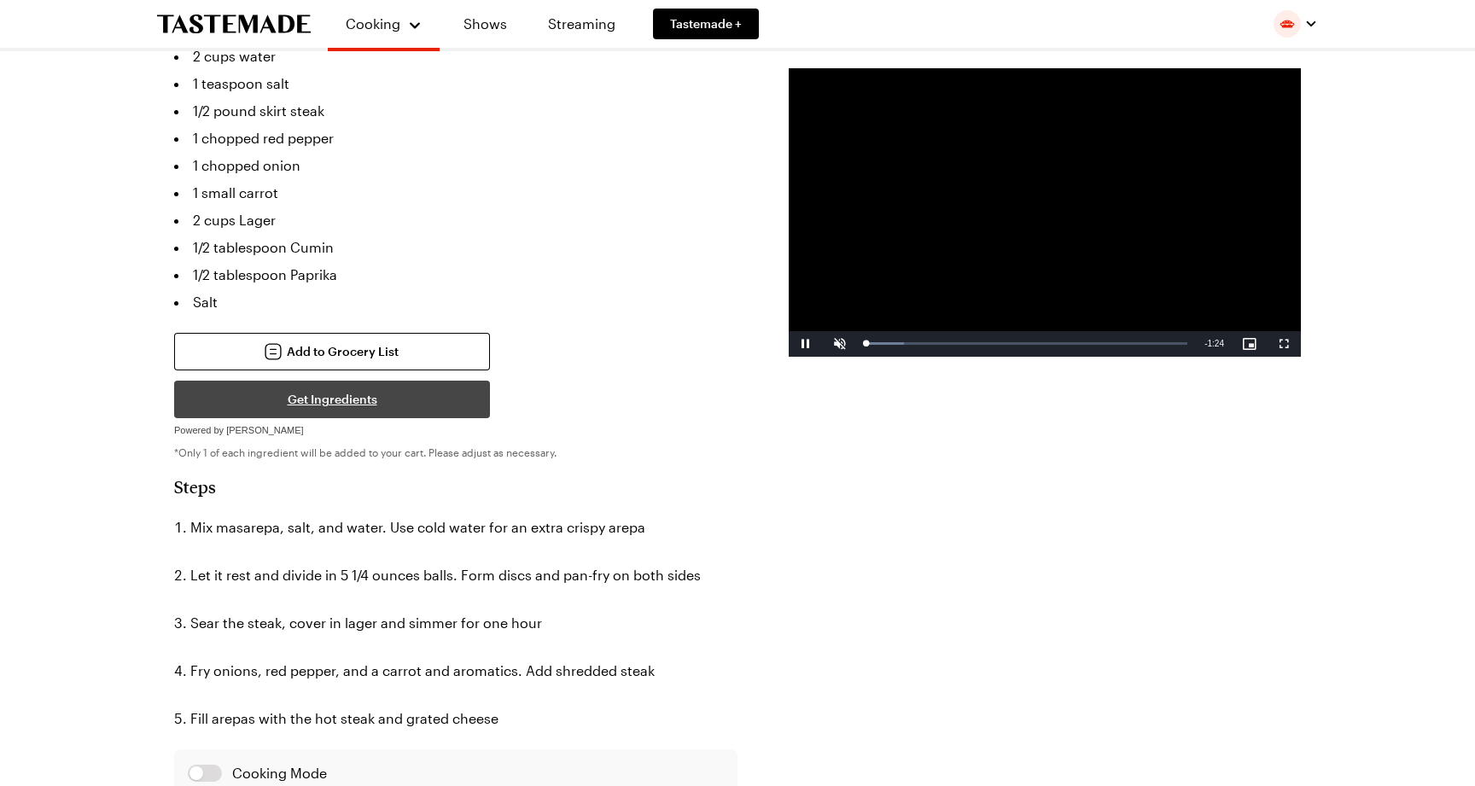
click at [369, 381] on button "Get Ingredients" at bounding box center [332, 400] width 316 height 38
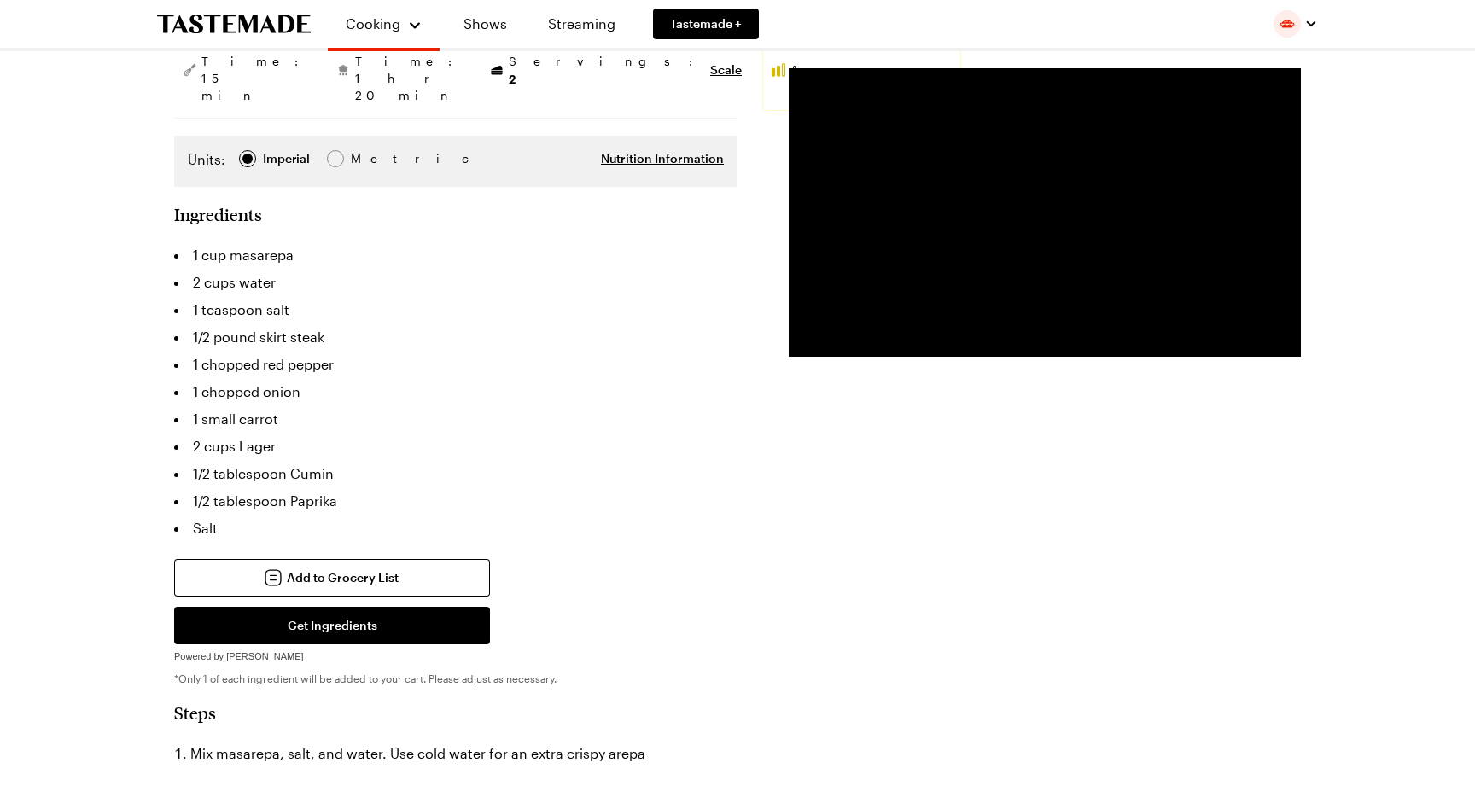
scroll to position [365, 0]
